Goal: Information Seeking & Learning: Learn about a topic

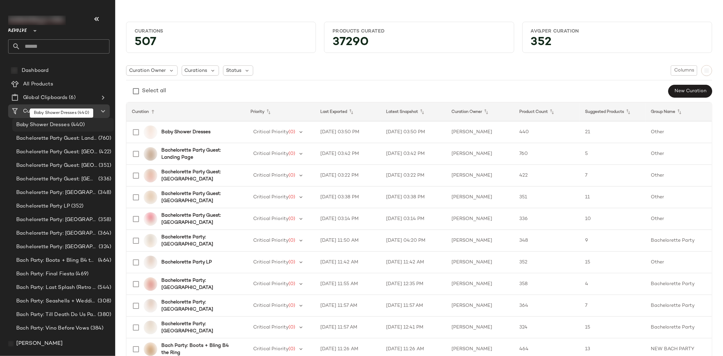
click at [65, 126] on span "Baby Shower Dresses" at bounding box center [43, 125] width 54 height 8
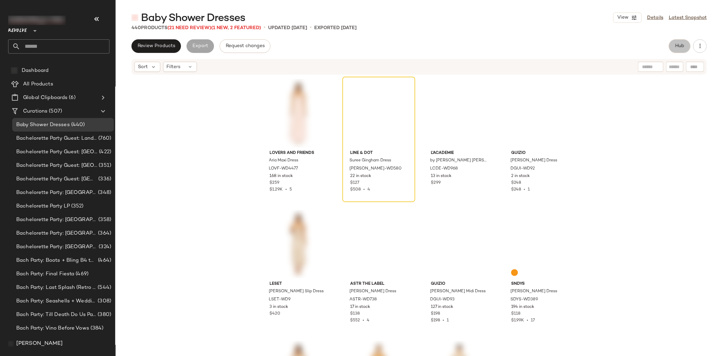
click at [672, 47] on button "Hub" at bounding box center [680, 46] width 22 height 14
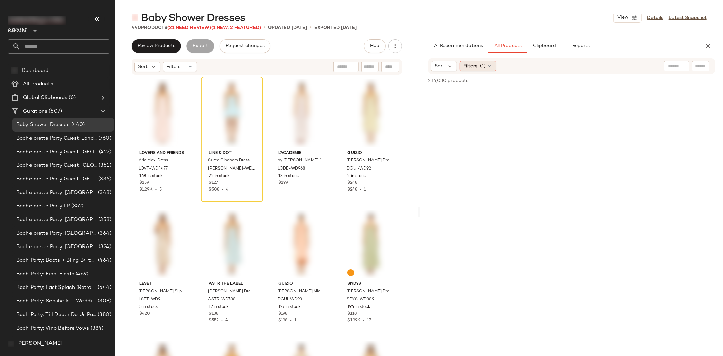
click at [473, 66] on span "Filters" at bounding box center [470, 66] width 14 height 7
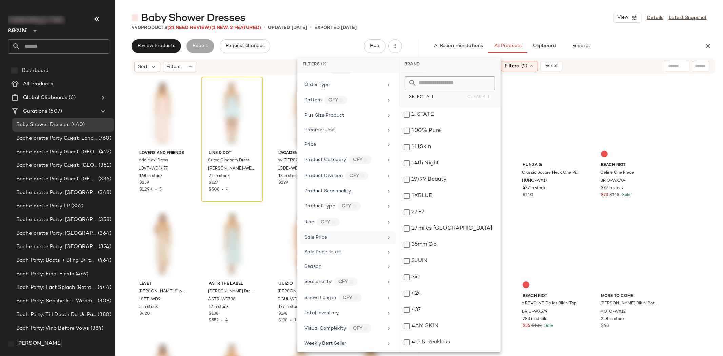
scroll to position [539, 0]
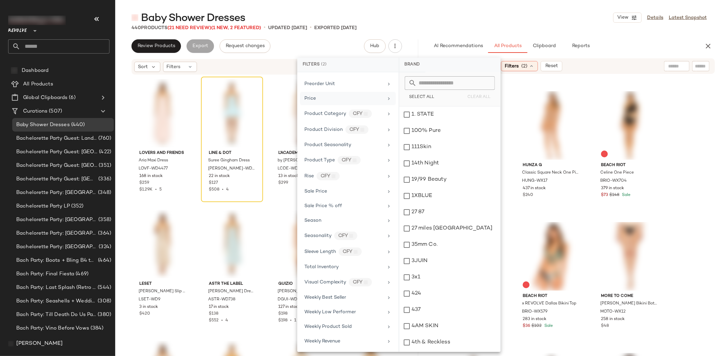
click at [324, 97] on div "Price" at bounding box center [343, 98] width 79 height 7
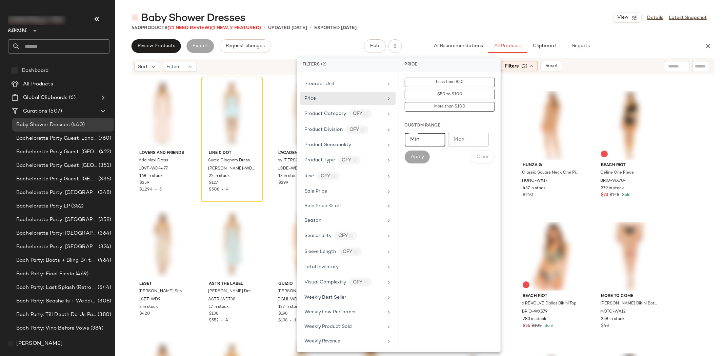
click at [421, 144] on input "Min" at bounding box center [425, 140] width 41 height 14
type input "*"
click at [459, 141] on input "Max" at bounding box center [468, 140] width 41 height 14
type input "***"
click at [419, 157] on span "Apply" at bounding box center [417, 156] width 14 height 5
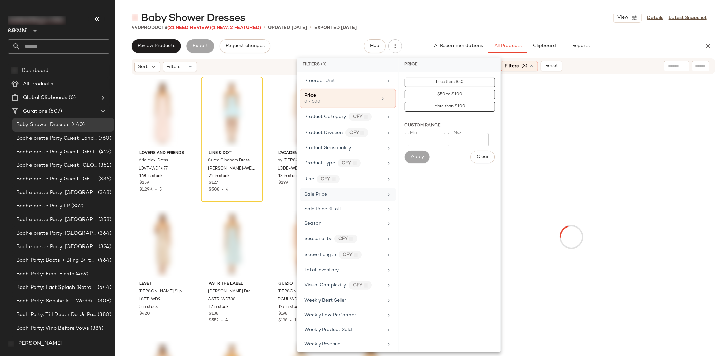
click at [317, 197] on span "Sale Price" at bounding box center [315, 194] width 23 height 5
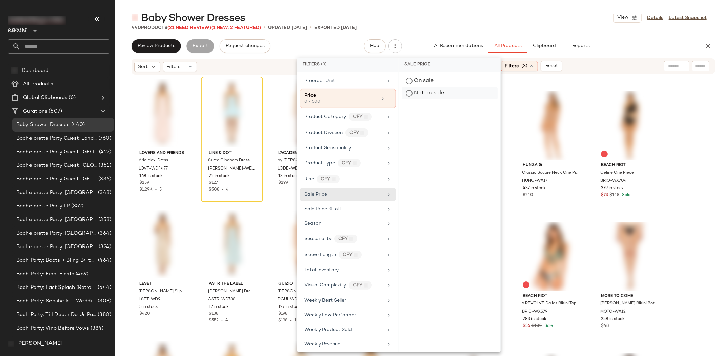
click at [411, 93] on div "Not on sale" at bounding box center [450, 93] width 96 height 12
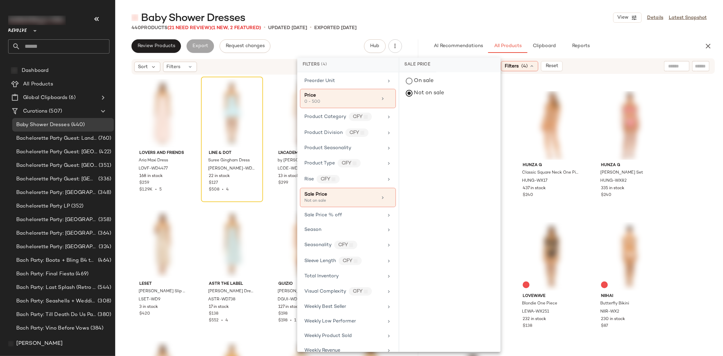
click at [591, 64] on div "Sort: Highest Inventory Filters (4) Reset" at bounding box center [527, 66] width 193 height 10
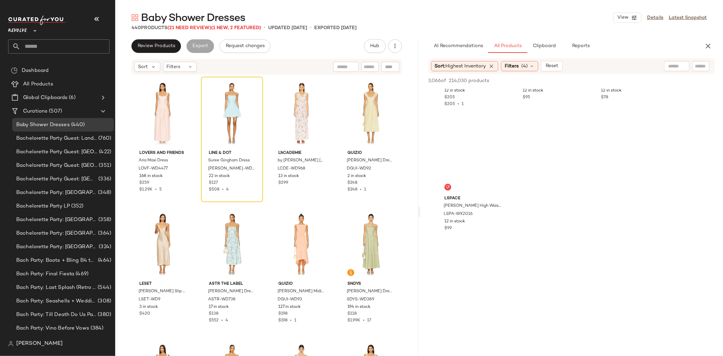
scroll to position [43405, 0]
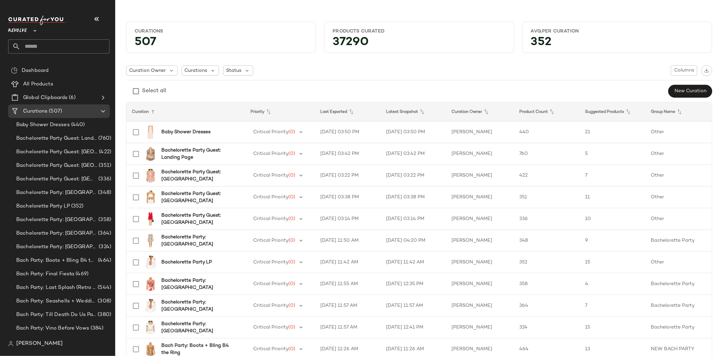
click at [31, 28] on div at bounding box center [33, 26] width 9 height 17
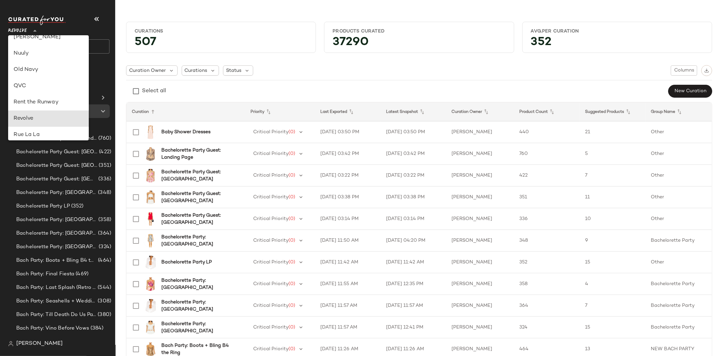
scroll to position [250, 0]
click at [39, 102] on div "Rent the Runway" at bounding box center [49, 105] width 70 height 8
type input "**"
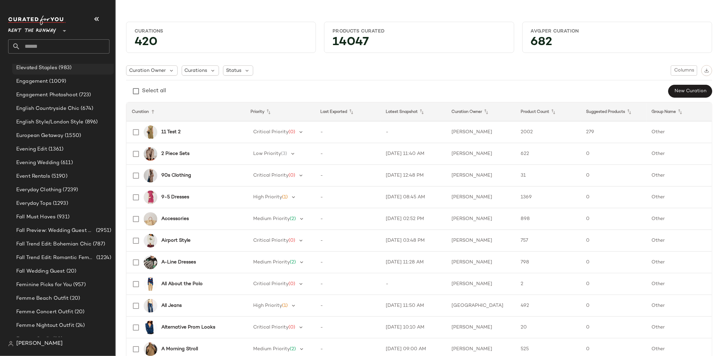
scroll to position [1737, 0]
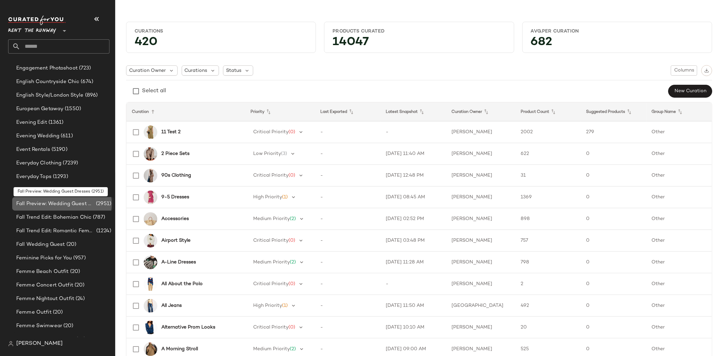
click at [65, 205] on span "Fall Preview: Wedding Guest Dresses" at bounding box center [55, 204] width 78 height 8
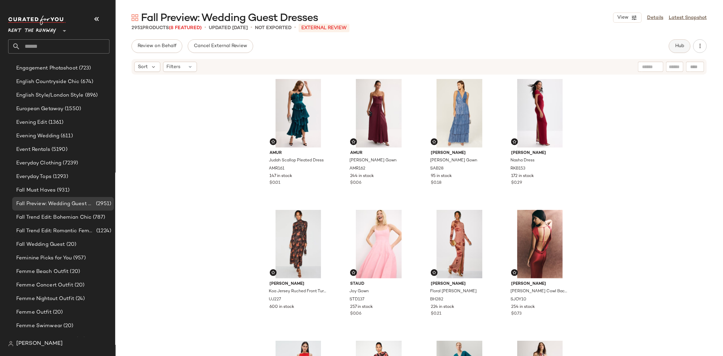
click at [682, 43] on span "Hub" at bounding box center [679, 45] width 9 height 5
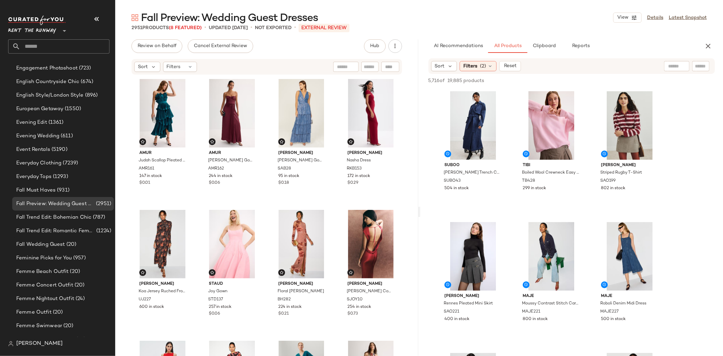
click at [480, 72] on div "Sort Filters (2) Reset" at bounding box center [571, 66] width 287 height 16
click at [478, 68] on div "Filters (2)" at bounding box center [477, 66] width 37 height 10
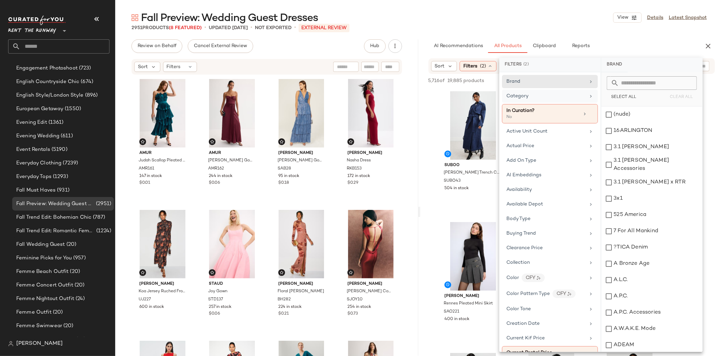
click at [516, 95] on span "Category" at bounding box center [517, 96] width 22 height 5
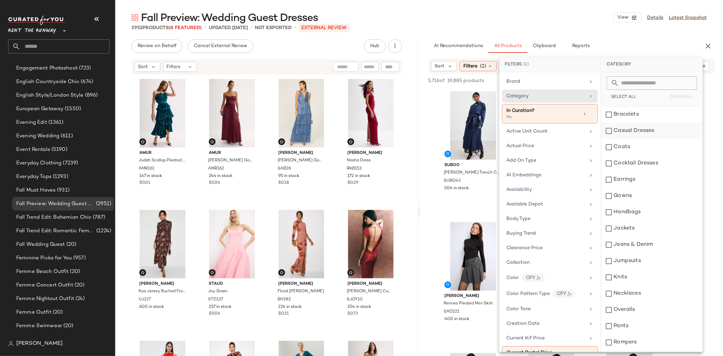
click at [629, 129] on div "Casual Dresses" at bounding box center [651, 131] width 101 height 16
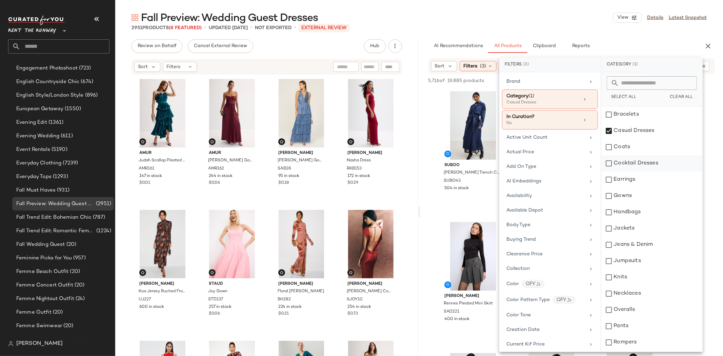
click at [621, 164] on div "Cocktail Dresses" at bounding box center [651, 163] width 101 height 16
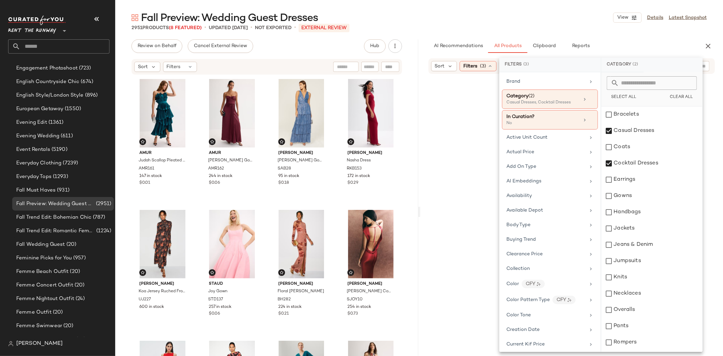
click at [605, 42] on div "AI Recommendations All Products Clipboard Reports" at bounding box center [560, 46] width 265 height 14
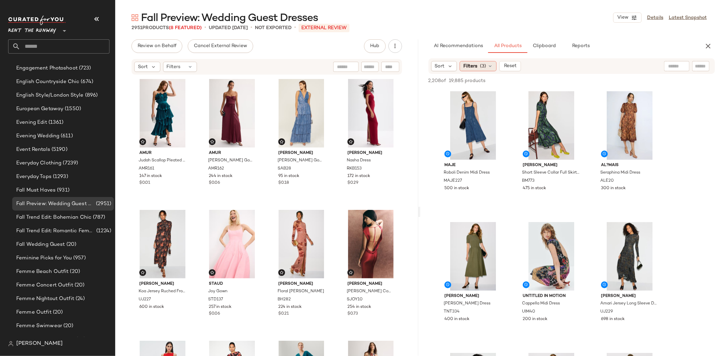
click at [476, 67] on span "Filters" at bounding box center [470, 66] width 14 height 7
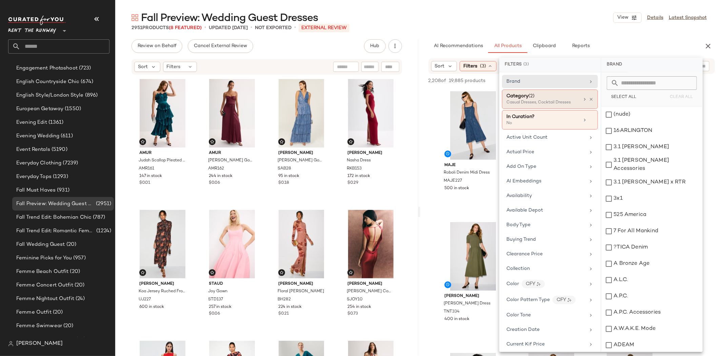
click at [556, 101] on div "Casual Dresses, Cocktail Dresses" at bounding box center [540, 103] width 68 height 6
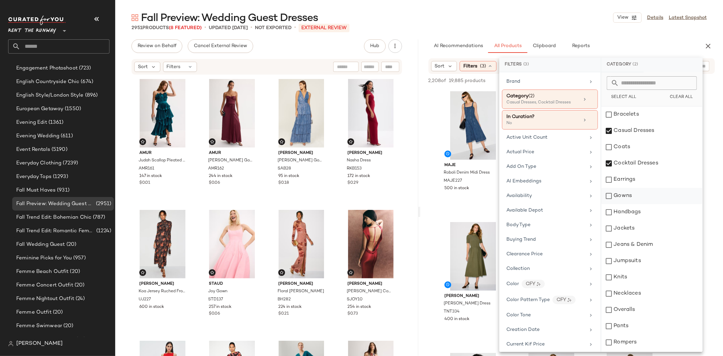
click at [621, 192] on div "Gowns" at bounding box center [651, 196] width 101 height 16
click at [611, 42] on div "AI Recommendations All Products Clipboard Reports" at bounding box center [560, 46] width 265 height 14
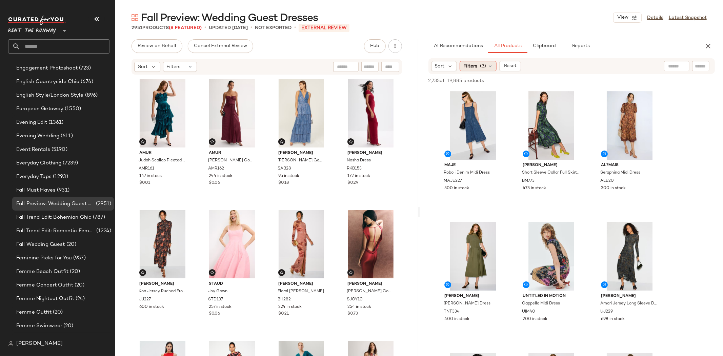
click at [476, 69] on span "Filters" at bounding box center [470, 66] width 14 height 7
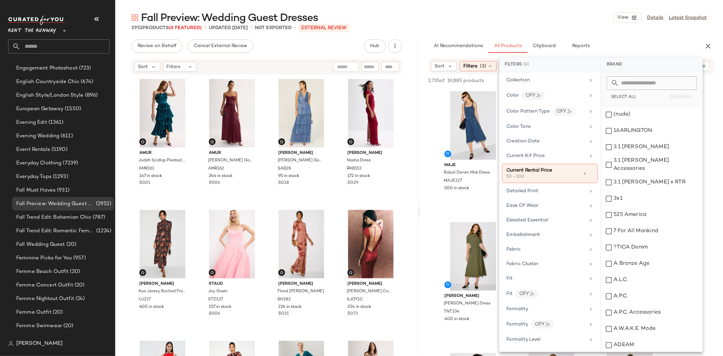
scroll to position [188, 0]
click at [518, 100] on div "Color CFY" at bounding box center [545, 95] width 79 height 8
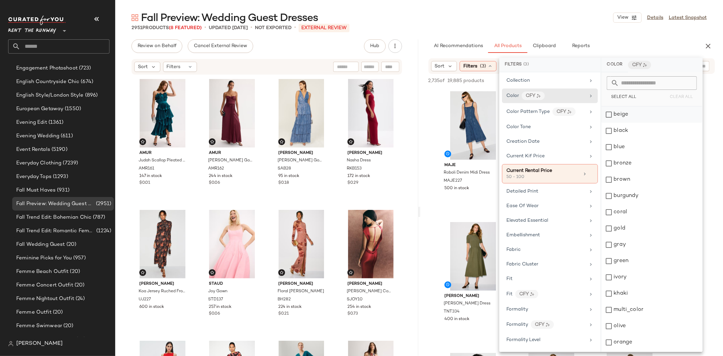
click at [610, 116] on div "beige" at bounding box center [651, 114] width 101 height 16
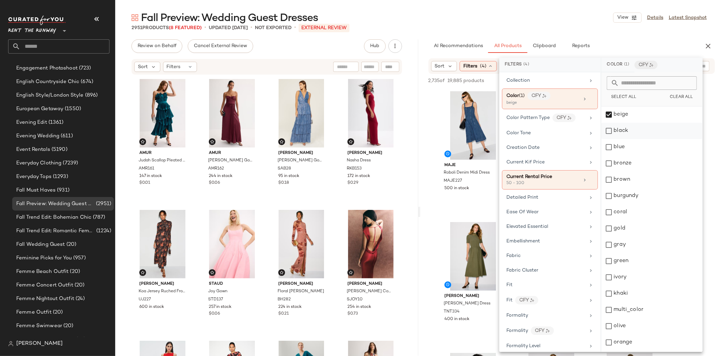
click at [612, 130] on div "black" at bounding box center [651, 131] width 101 height 16
click at [607, 150] on div "blue" at bounding box center [651, 147] width 101 height 16
click at [607, 161] on div "bronze" at bounding box center [651, 163] width 101 height 16
click at [608, 181] on div "brown" at bounding box center [651, 179] width 101 height 16
click at [611, 194] on div "burgundy" at bounding box center [651, 196] width 101 height 16
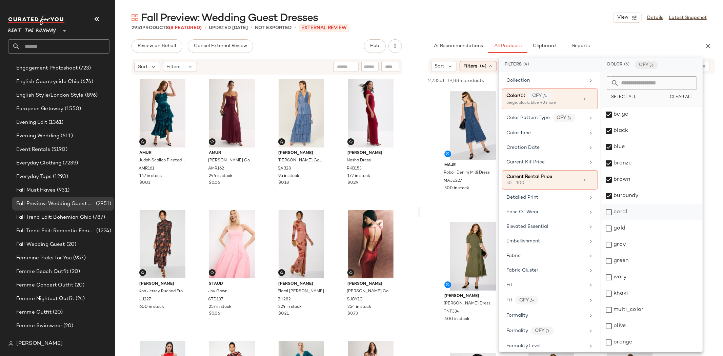
click at [610, 209] on div "coral" at bounding box center [651, 212] width 101 height 16
click at [609, 226] on div "gold" at bounding box center [651, 228] width 101 height 16
click at [608, 244] on div "gray" at bounding box center [651, 245] width 101 height 16
click at [611, 262] on div "green" at bounding box center [651, 261] width 101 height 16
click at [609, 279] on div "ivory" at bounding box center [651, 277] width 101 height 16
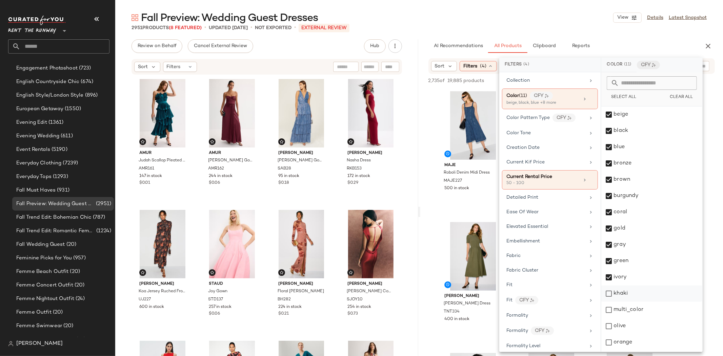
click at [609, 294] on div "khaki" at bounding box center [651, 293] width 101 height 16
click at [609, 306] on div "multi_color" at bounding box center [651, 310] width 101 height 16
click at [611, 321] on div "olive" at bounding box center [651, 326] width 101 height 16
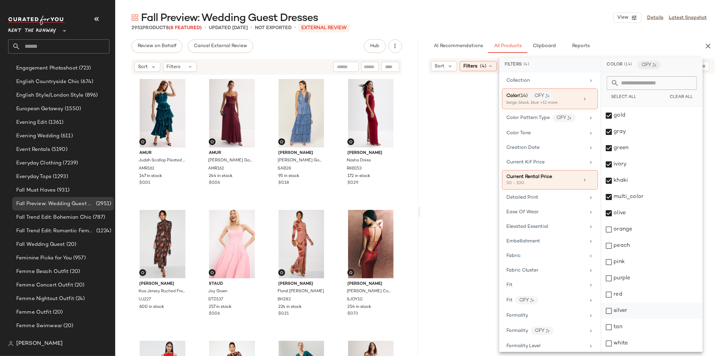
click at [617, 306] on div "silver" at bounding box center [651, 311] width 101 height 16
click at [619, 299] on div "red" at bounding box center [651, 294] width 101 height 16
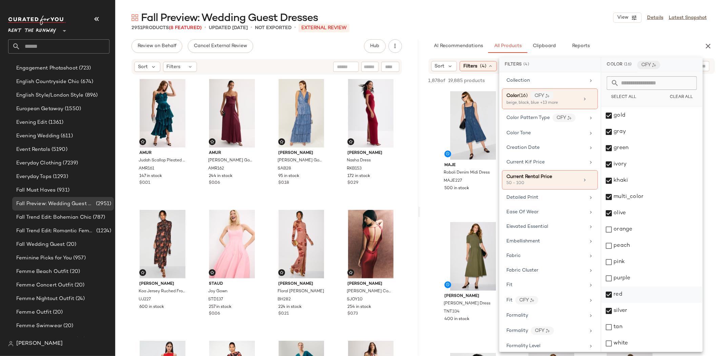
scroll to position [129, 0]
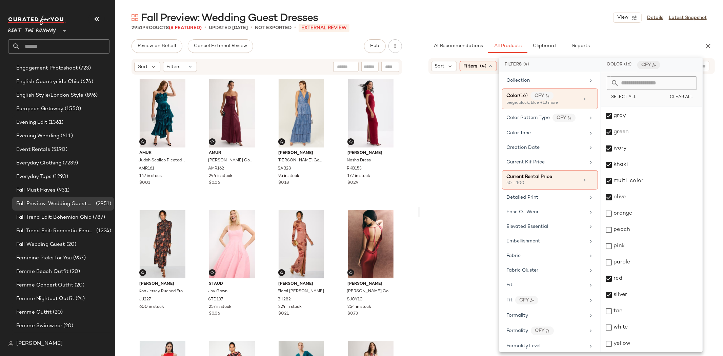
click at [532, 12] on div "Fall Preview: Wedding Guest Dresses View Details Latest Snapshot" at bounding box center [419, 18] width 608 height 14
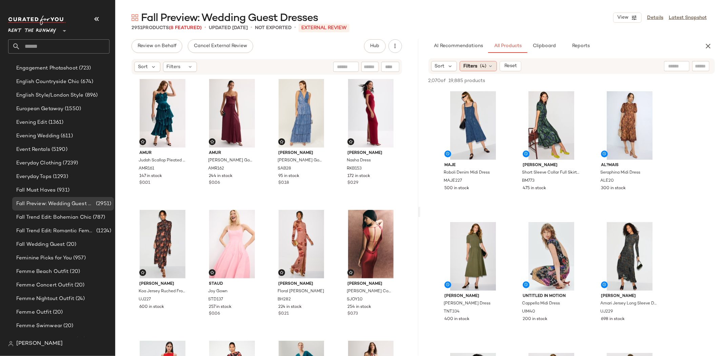
click at [470, 62] on div "Filters (4)" at bounding box center [477, 66] width 37 height 10
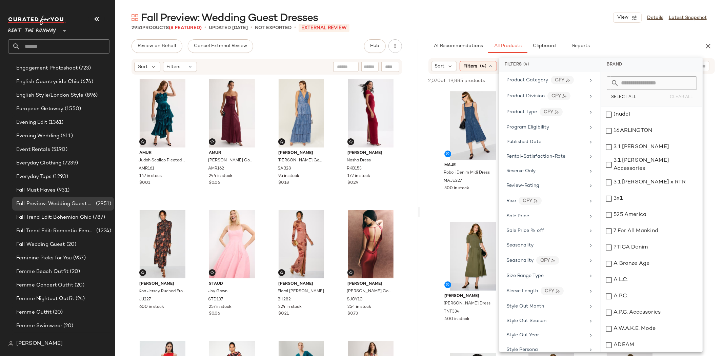
scroll to position [930, 0]
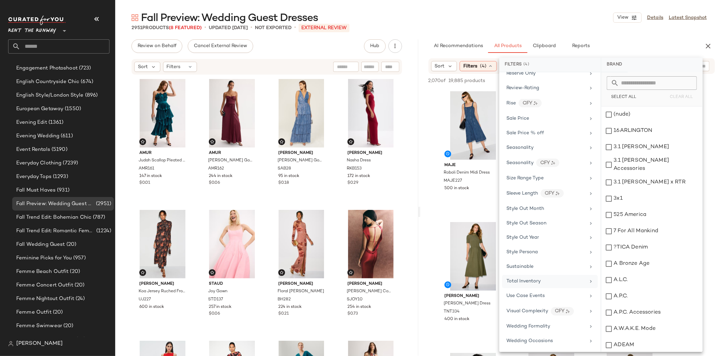
click at [531, 280] on span "Total Inventory" at bounding box center [523, 281] width 34 height 5
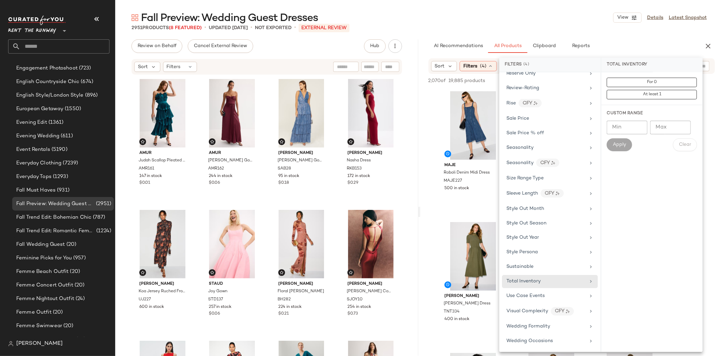
click at [631, 100] on div "For 0 At least 1" at bounding box center [651, 88] width 101 height 33
click at [629, 96] on button "At least 1" at bounding box center [652, 94] width 90 height 9
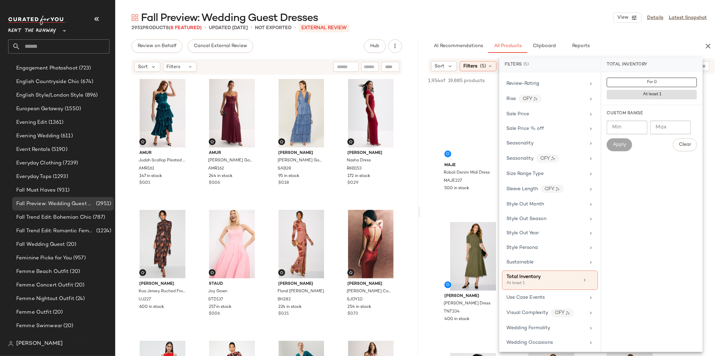
click at [541, 21] on div "Fall Preview: Wedding Guest Dresses View Details Latest Snapshot" at bounding box center [419, 18] width 608 height 14
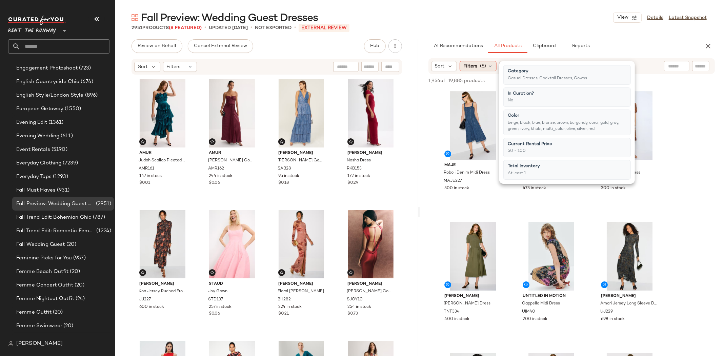
click at [475, 66] on span "Filters" at bounding box center [470, 66] width 14 height 7
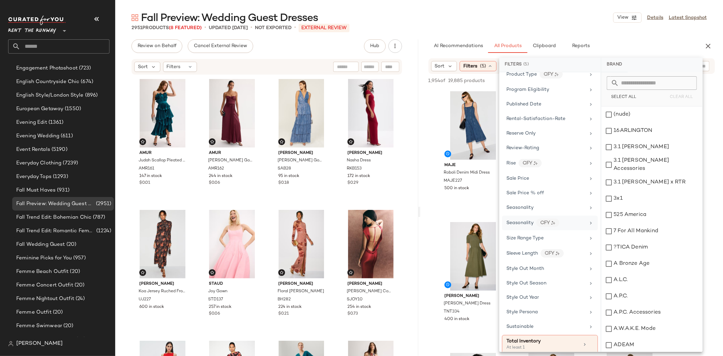
scroll to position [937, 0]
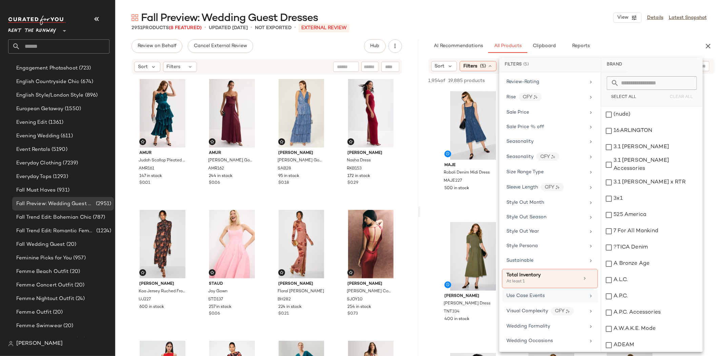
click at [529, 296] on span "Use Case Events" at bounding box center [525, 295] width 38 height 5
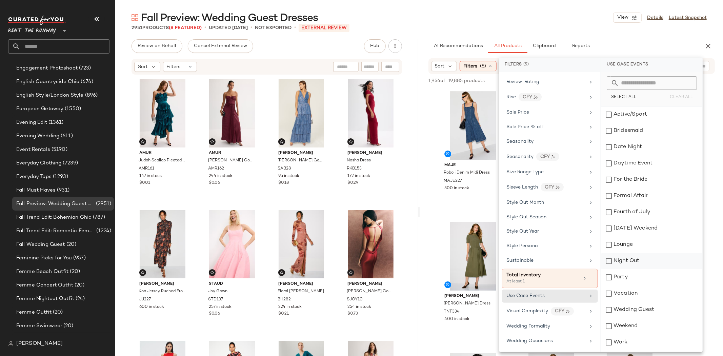
click at [626, 262] on div "Night Out" at bounding box center [651, 261] width 101 height 16
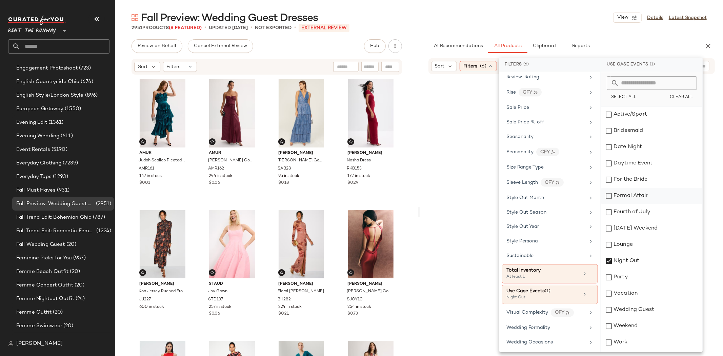
click at [636, 198] on div "Formal Affair" at bounding box center [651, 196] width 101 height 16
click at [637, 311] on div "Wedding Guest" at bounding box center [651, 310] width 101 height 16
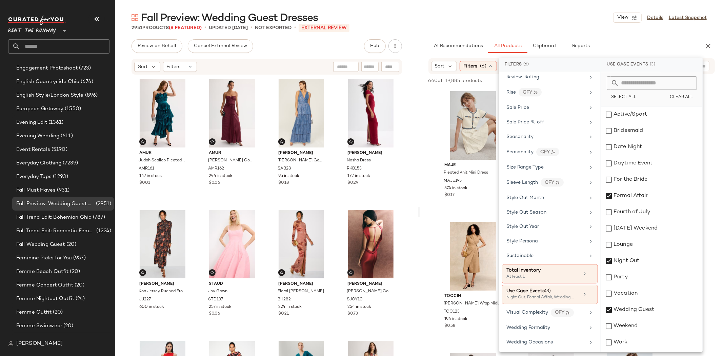
click at [577, 32] on div "Fall Preview: Wedding Guest Dresses View Details Latest Snapshot 2951 Products …" at bounding box center [419, 183] width 608 height 345
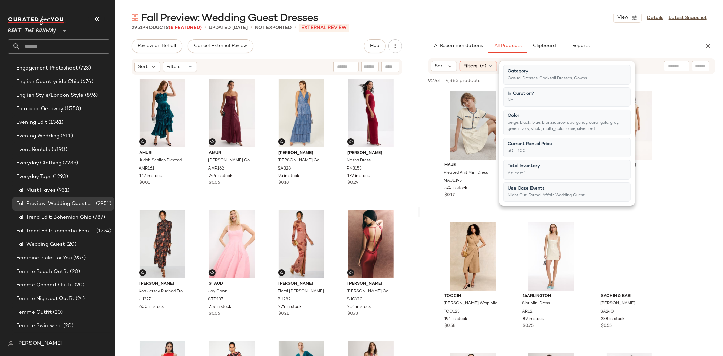
click at [570, 25] on div "2951 Products (8 Featured) • updated [DATE] • Not Exported • External REVIEW" at bounding box center [419, 27] width 608 height 7
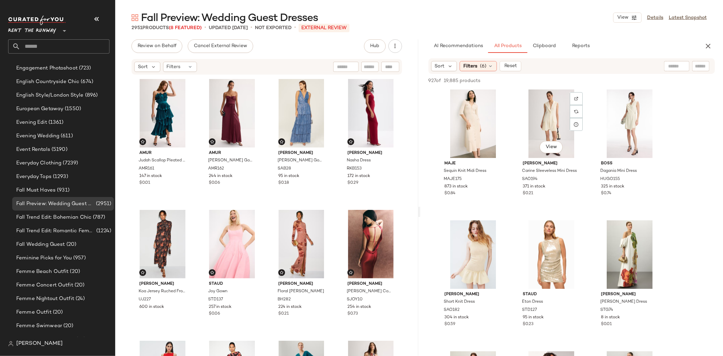
scroll to position [113, 0]
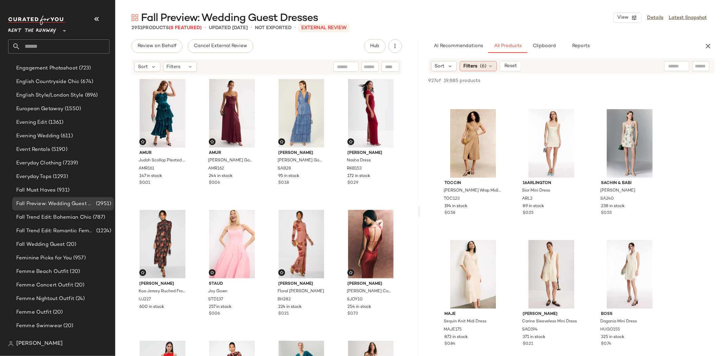
click at [469, 68] on span "Filters" at bounding box center [470, 66] width 14 height 7
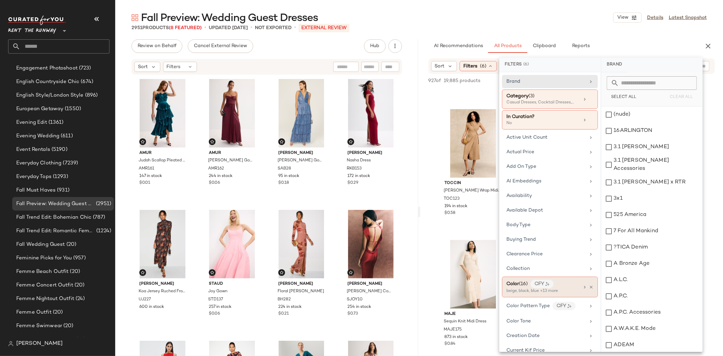
click at [522, 285] on span "(16)" at bounding box center [523, 283] width 9 height 5
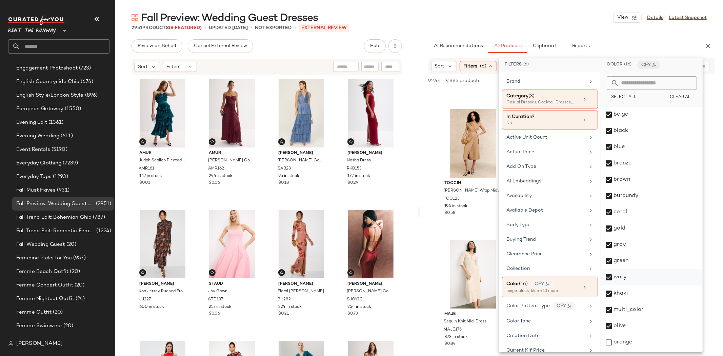
click at [611, 276] on div "ivory" at bounding box center [651, 277] width 101 height 16
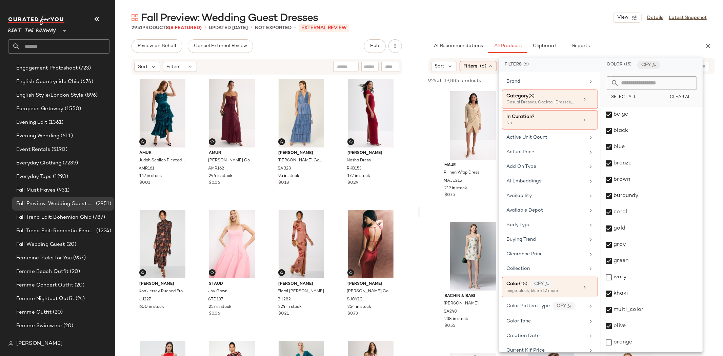
click at [705, 170] on div "Maje Rilinen Wrap Dress MAJE215 219 in stock $0.75 [PERSON_NAME] Beige Mini Dre…" at bounding box center [571, 282] width 303 height 387
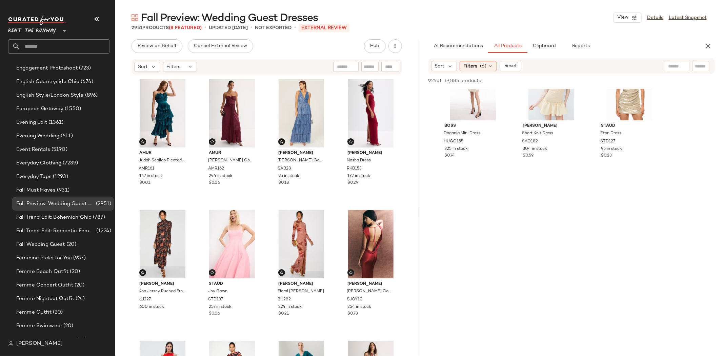
scroll to position [188, 0]
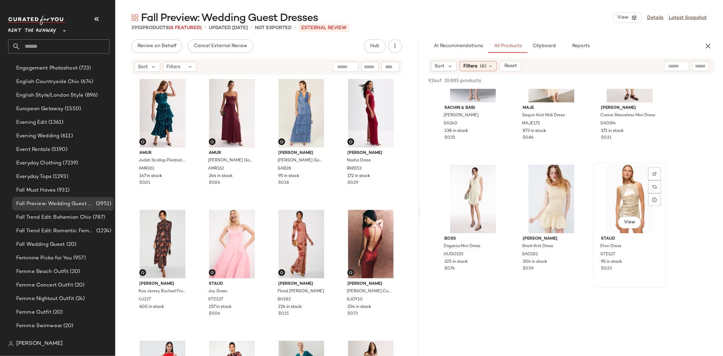
click at [595, 268] on div "Staud Eton Dress STD127 95 in stock $0.23" at bounding box center [629, 252] width 68 height 39
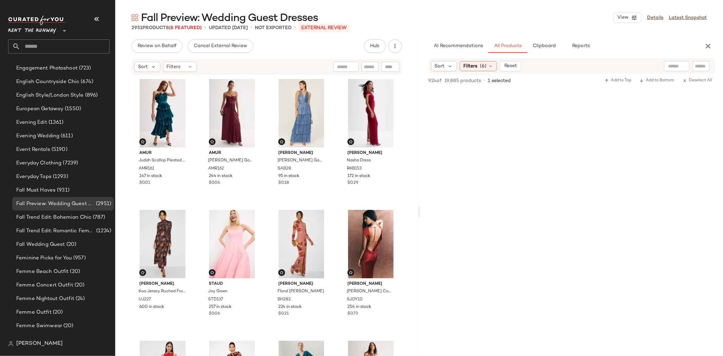
scroll to position [51087, 0]
drag, startPoint x: 719, startPoint y: 344, endPoint x: 714, endPoint y: 248, distance: 96.7
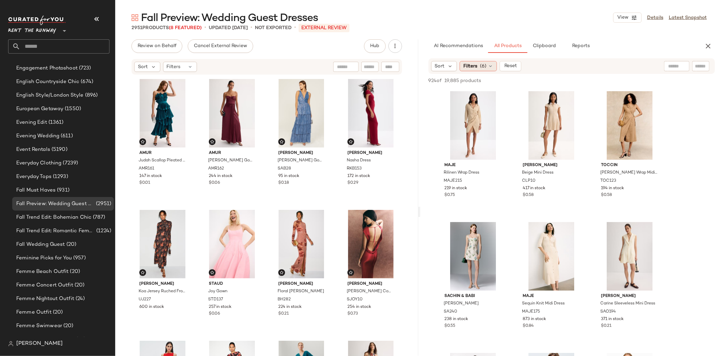
click at [467, 63] on span "Filters" at bounding box center [470, 66] width 14 height 7
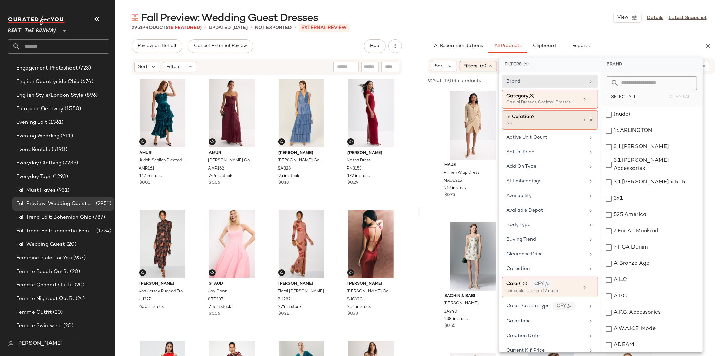
click at [530, 120] on div "No" at bounding box center [540, 123] width 68 height 6
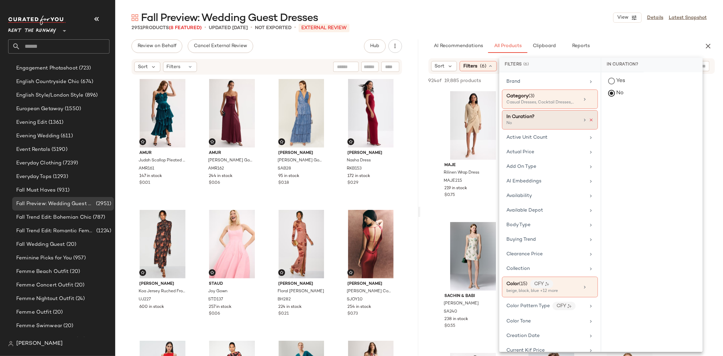
click at [590, 118] on icon at bounding box center [591, 120] width 5 height 5
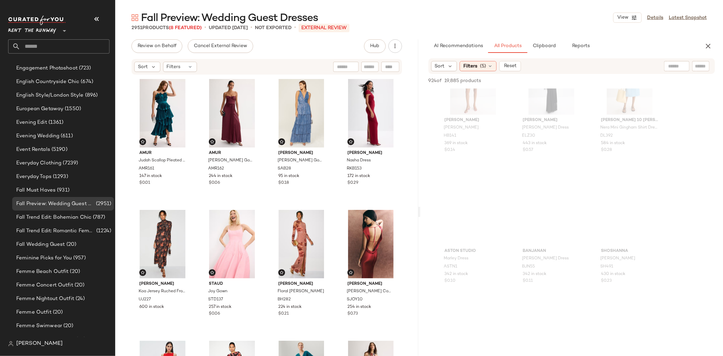
scroll to position [2007, 0]
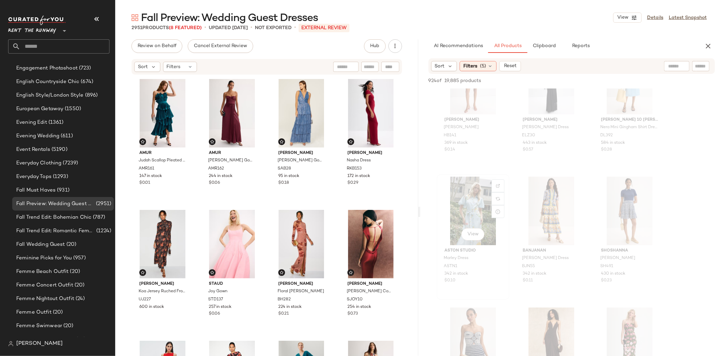
click at [474, 193] on div "View" at bounding box center [473, 211] width 68 height 68
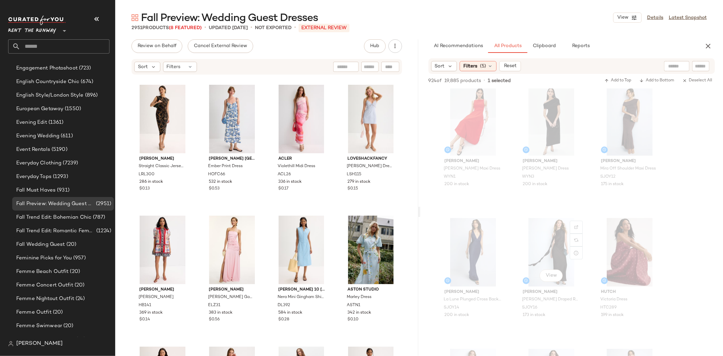
scroll to position [0, 0]
